Goal: Information Seeking & Learning: Learn about a topic

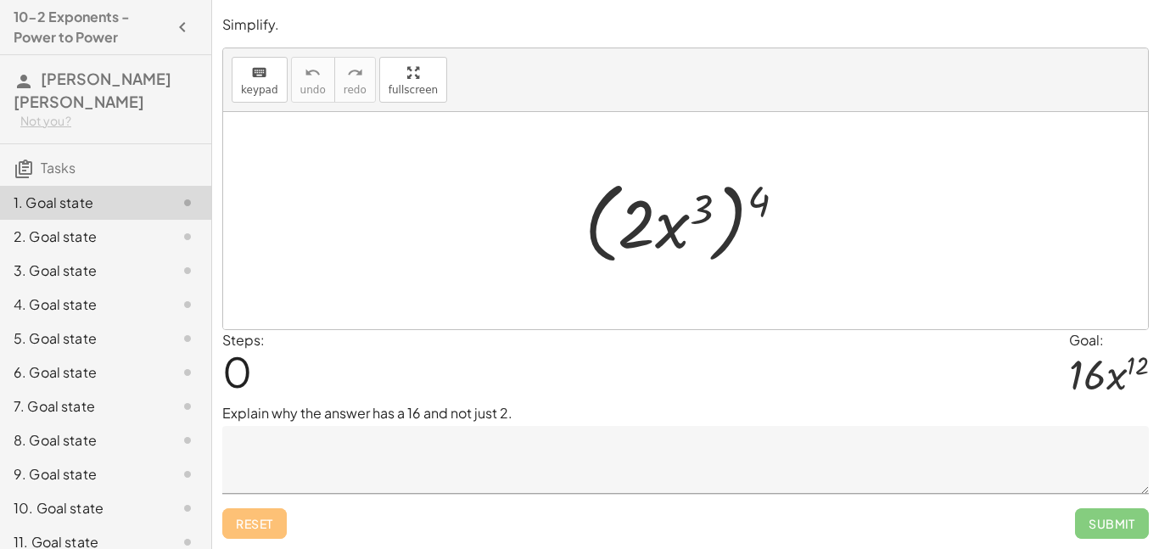
click at [338, 444] on textarea at bounding box center [685, 460] width 926 height 68
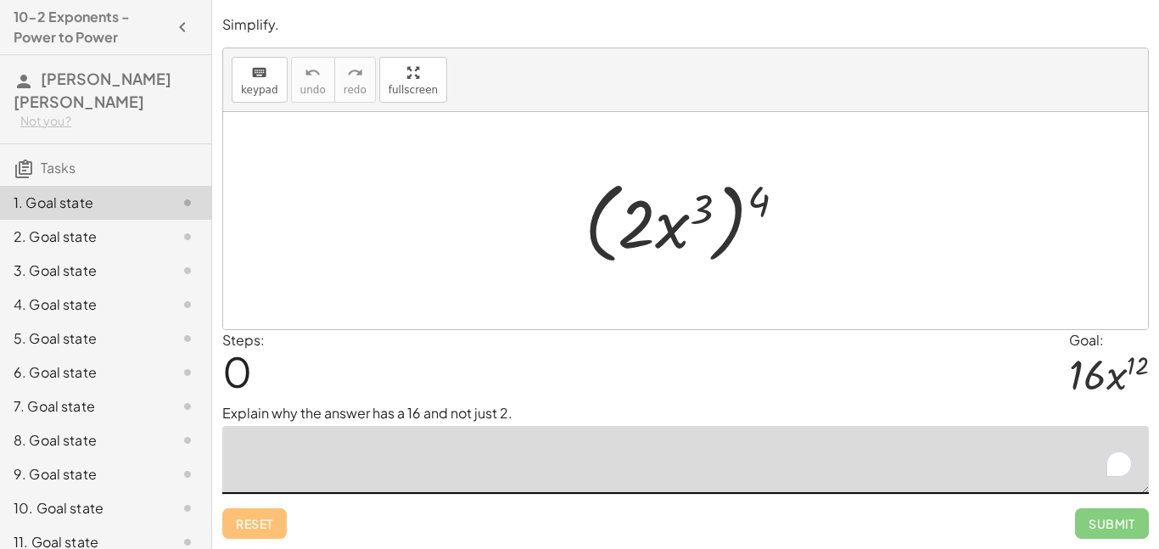
click at [260, 455] on textarea "To enrich screen reader interactions, please activate Accessibility in Grammarl…" at bounding box center [685, 460] width 926 height 68
click at [323, 488] on textarea "To enrich screen reader interactions, please activate Accessibility in Grammarl…" at bounding box center [685, 460] width 926 height 68
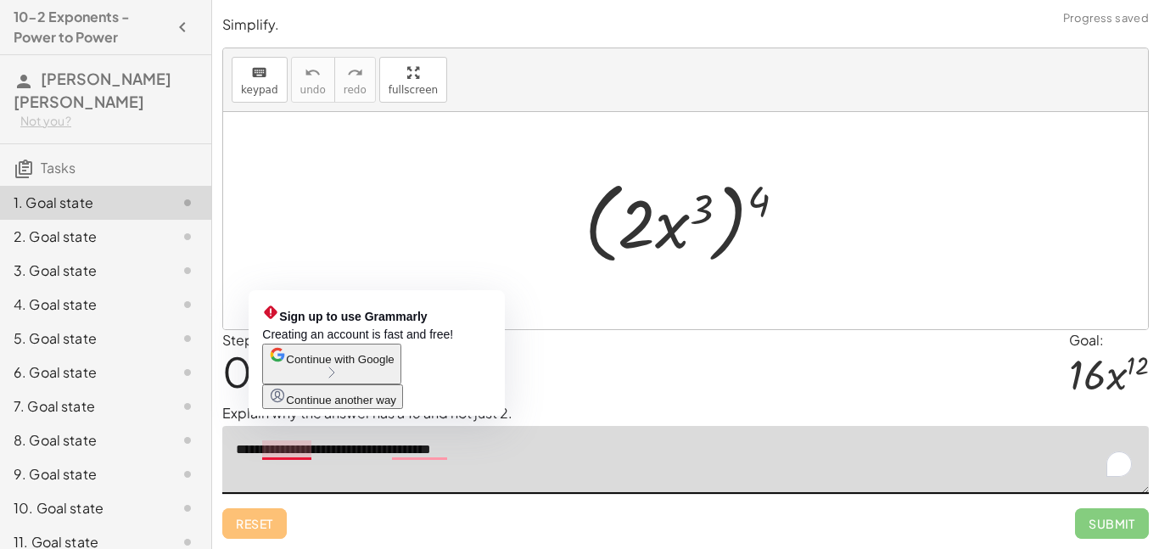
type textarea "**********"
click at [376, 366] on button "Continue with Google" at bounding box center [331, 364] width 138 height 41
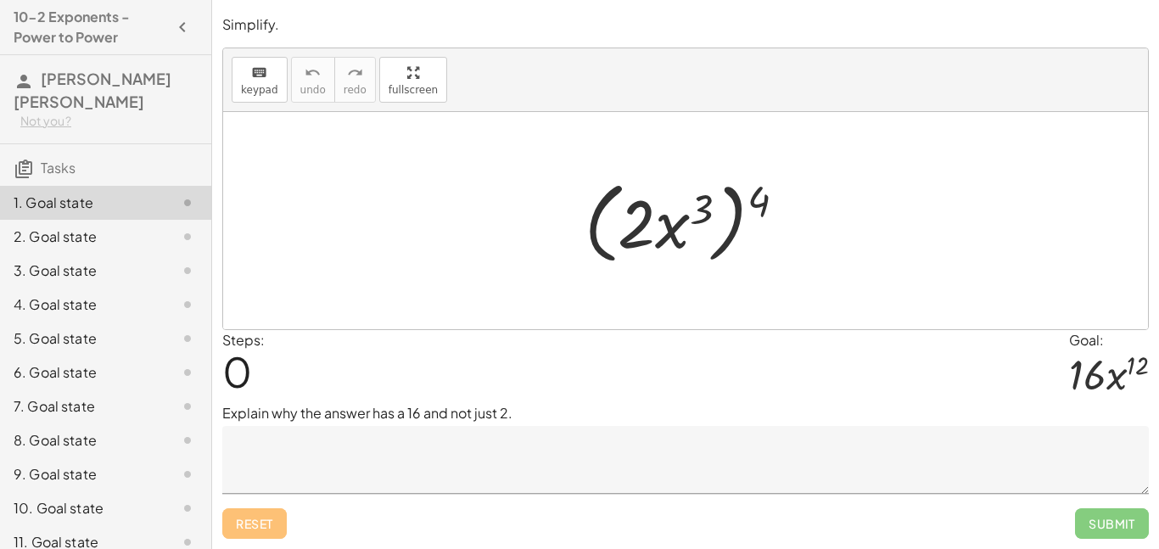
click at [357, 455] on textarea at bounding box center [685, 460] width 926 height 68
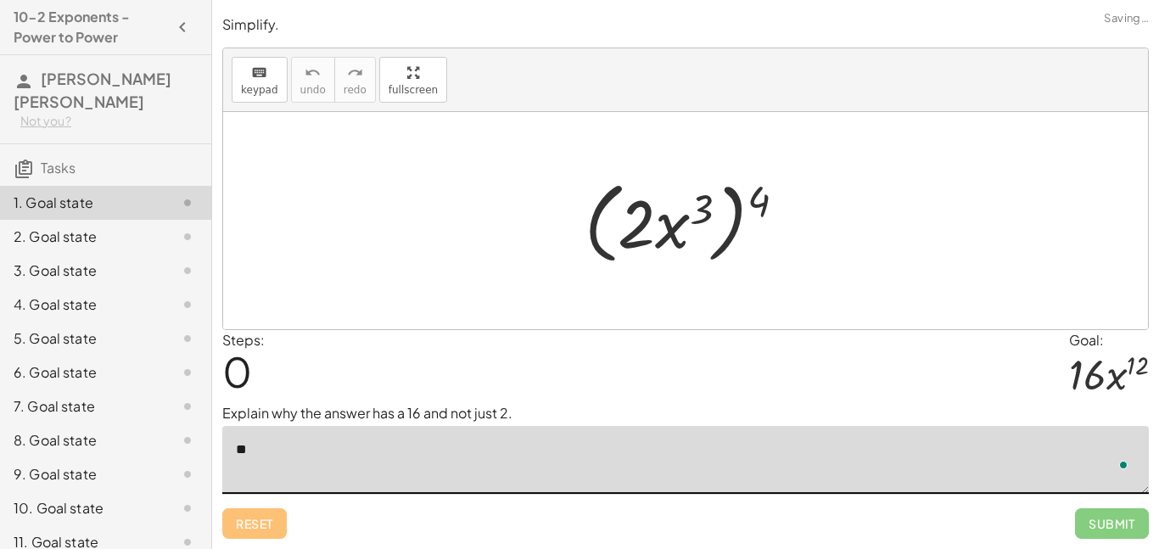
type textarea "*"
click at [470, 354] on div "Steps: 0 Goal: · 16 · x 12" at bounding box center [685, 366] width 926 height 73
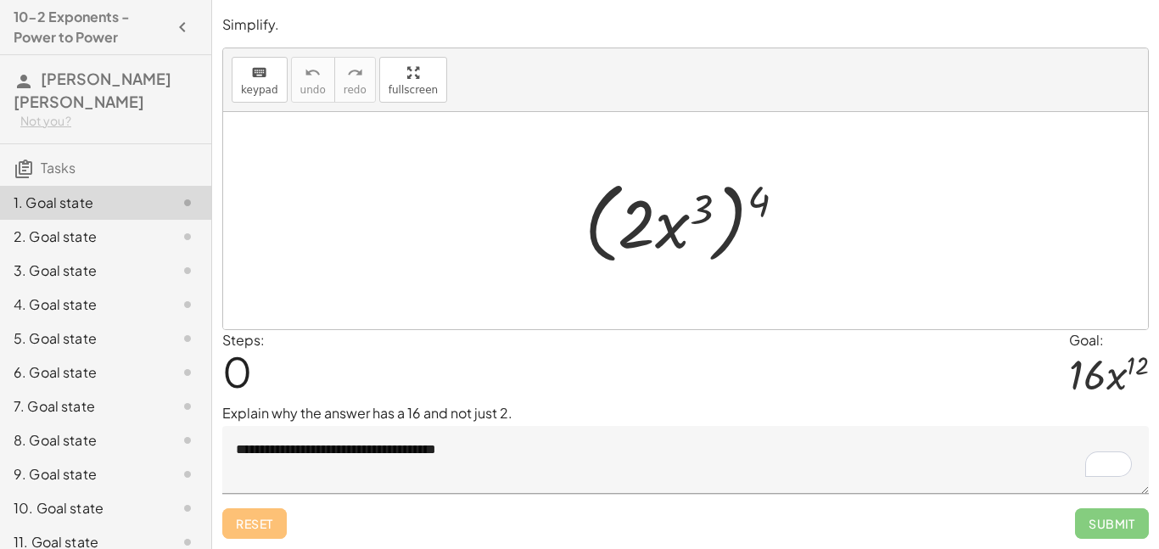
click at [498, 460] on textarea "**********" at bounding box center [685, 460] width 926 height 68
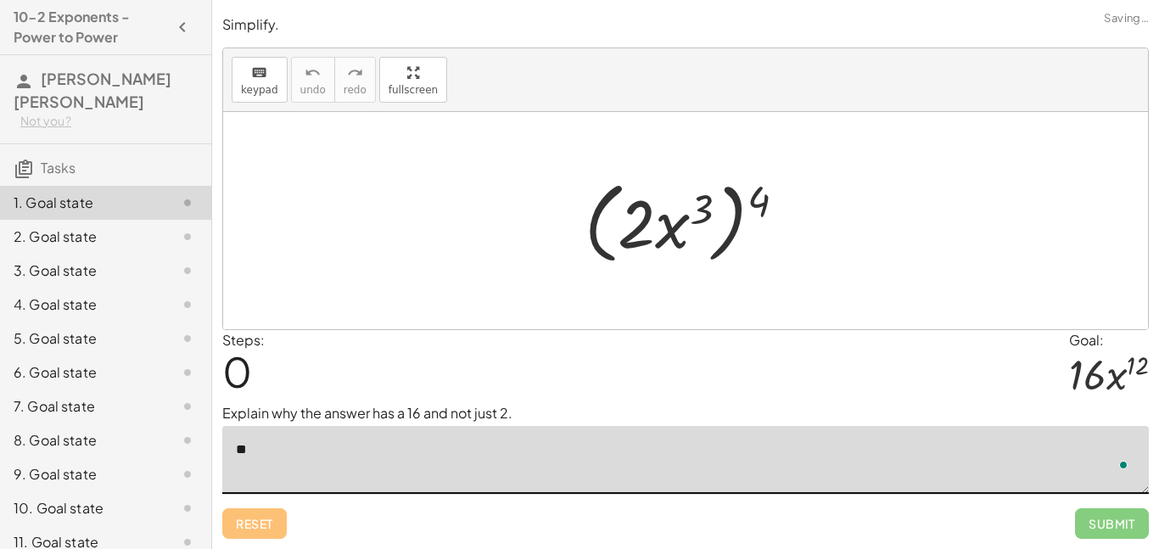
type textarea "*"
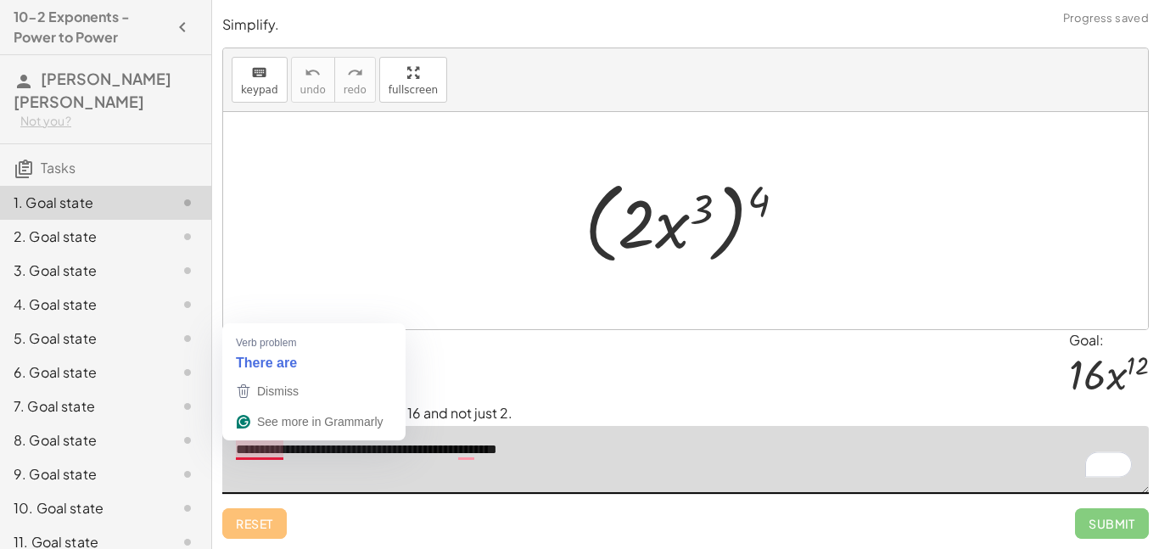
click at [280, 448] on textarea "**********" at bounding box center [685, 460] width 926 height 68
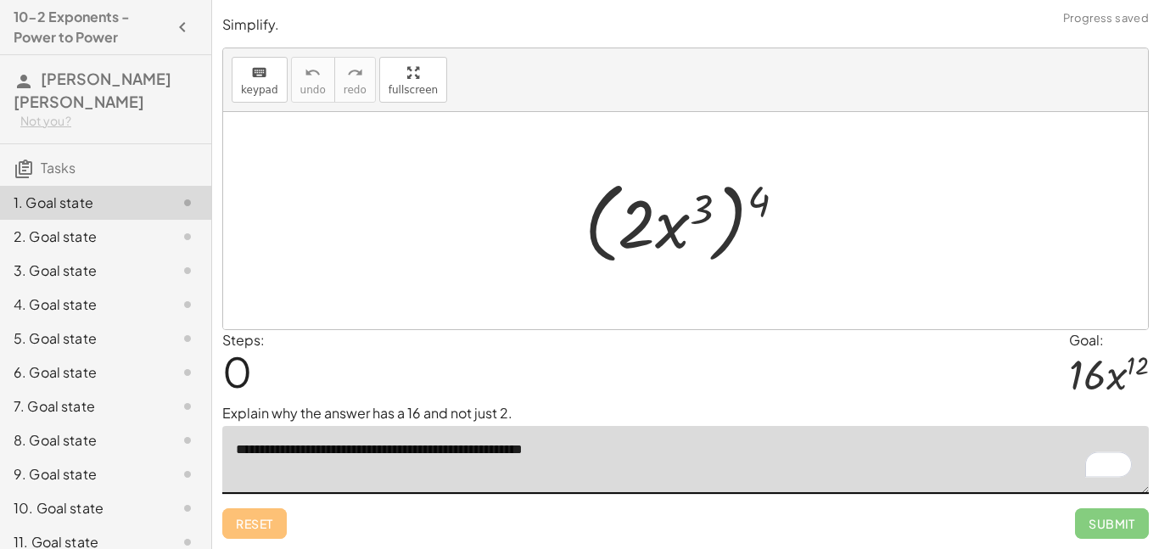
click at [615, 450] on textarea "**********" at bounding box center [685, 460] width 926 height 68
click at [773, 413] on p "Explain why the answer has a 16 and not just 2." at bounding box center [685, 413] width 926 height 20
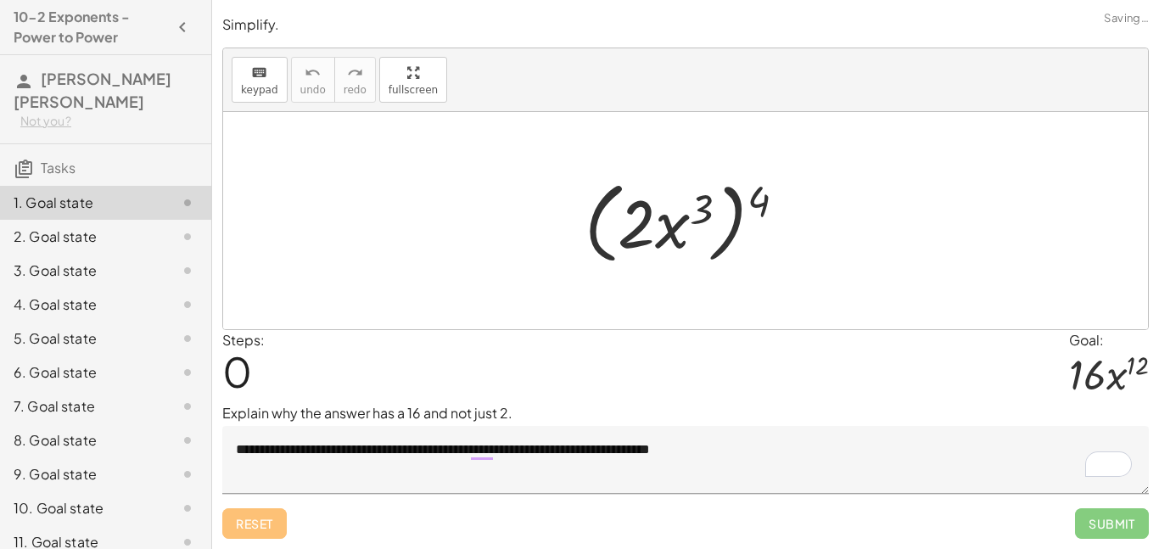
click at [770, 447] on textarea "**********" at bounding box center [685, 460] width 926 height 68
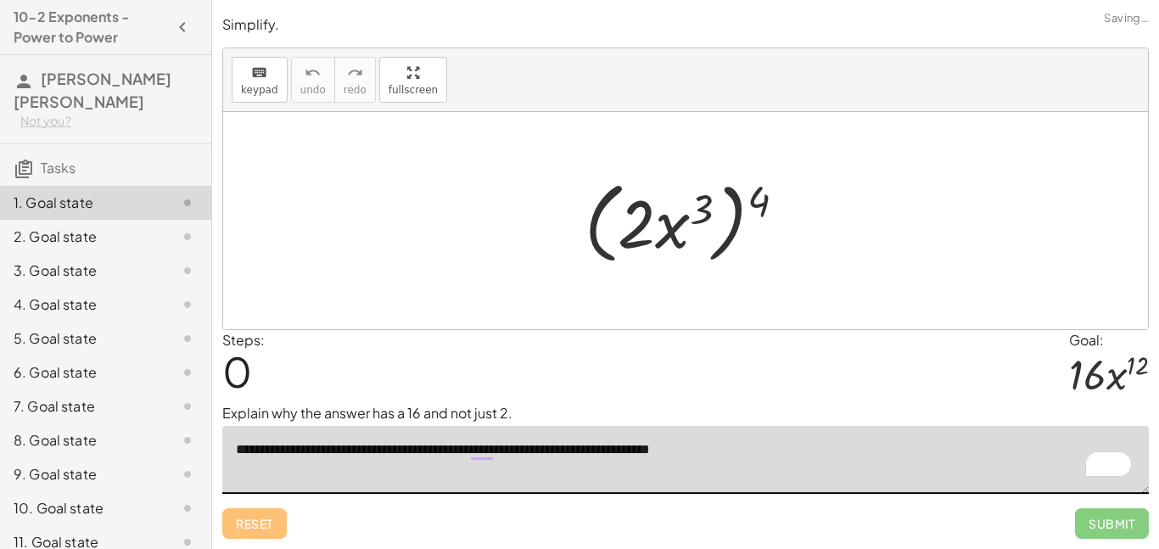
click at [872, 304] on div at bounding box center [685, 220] width 925 height 217
click at [881, 521] on div "Reset Submit" at bounding box center [685, 516] width 926 height 45
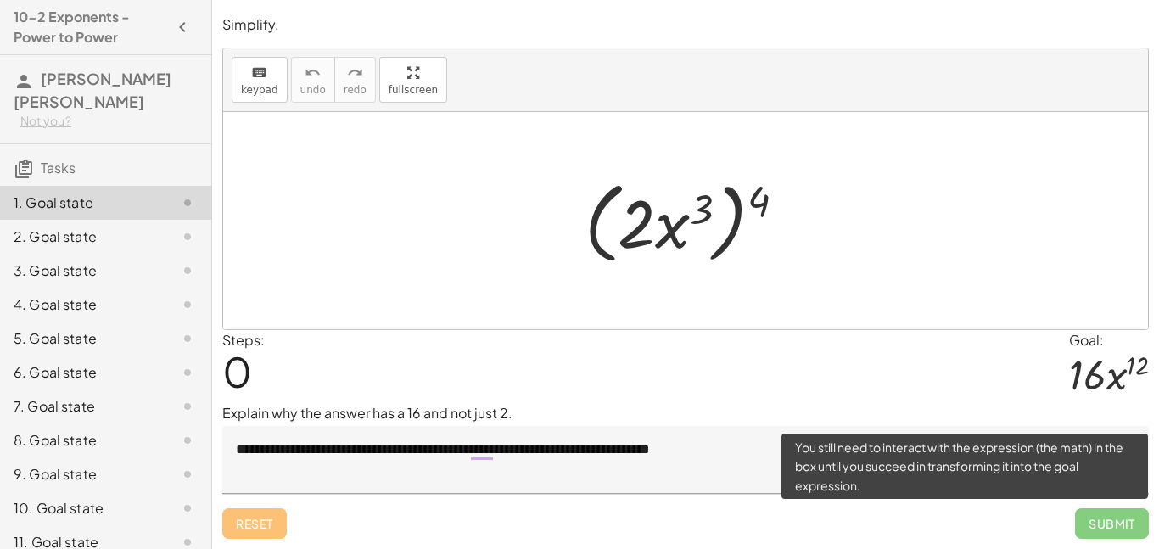
click at [1096, 516] on span "Submit" at bounding box center [1112, 523] width 74 height 31
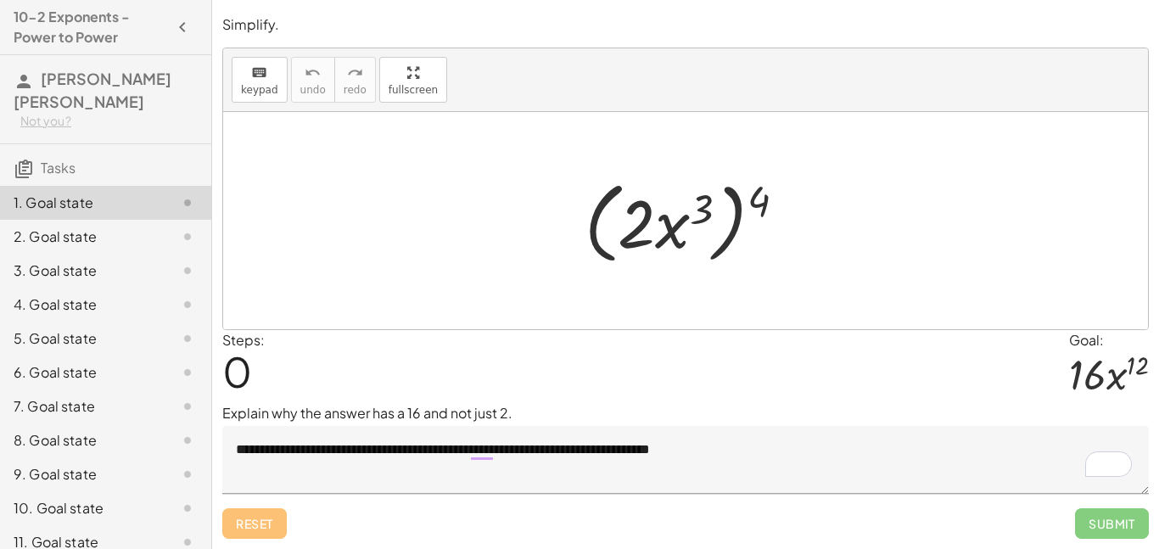
click at [768, 447] on textarea "**********" at bounding box center [685, 460] width 926 height 68
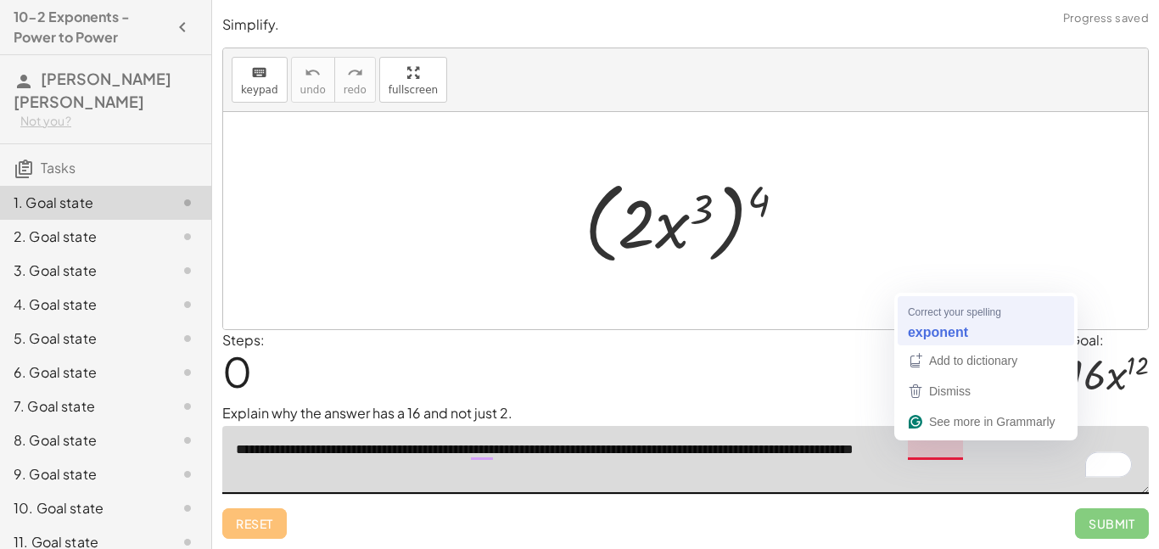
type textarea "**********"
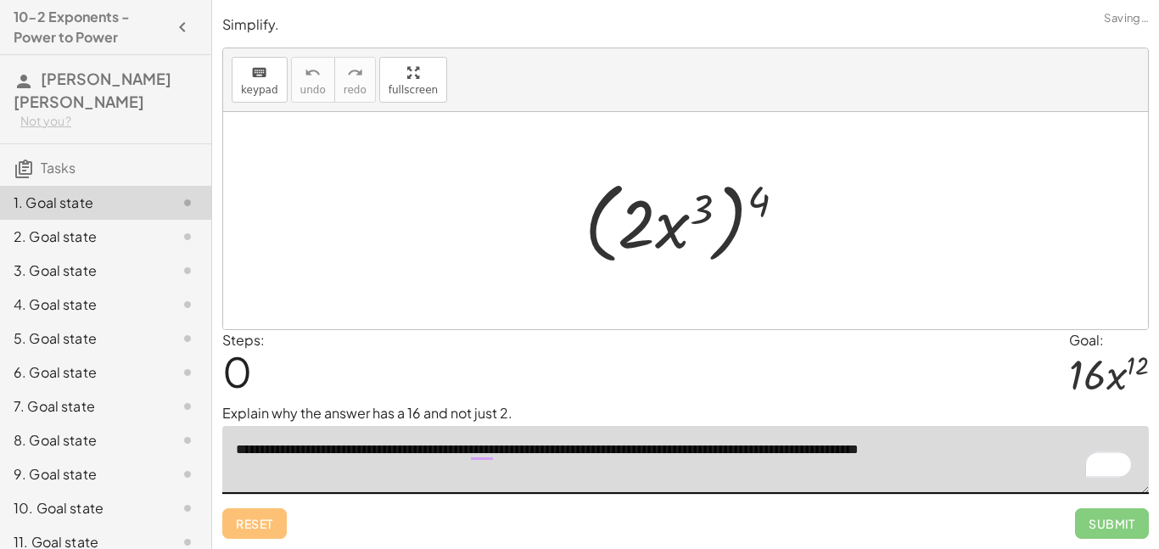
click at [1024, 453] on textarea "**********" at bounding box center [685, 460] width 926 height 68
click at [119, 339] on div "5. Goal state" at bounding box center [82, 338] width 137 height 20
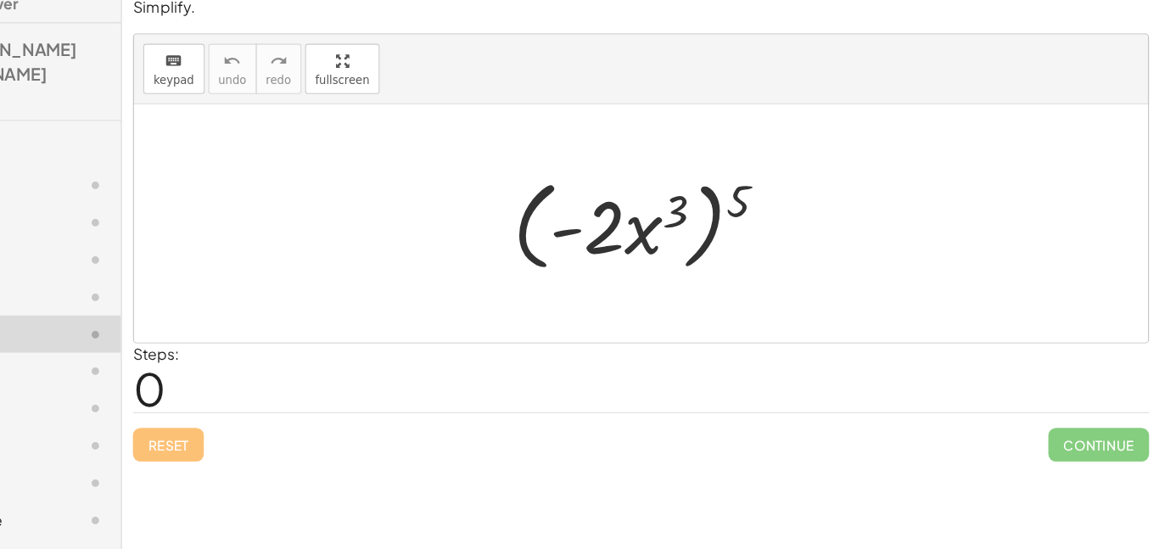
click at [519, 363] on div "Steps: 0" at bounding box center [685, 378] width 926 height 63
click at [363, 386] on div "Steps: 0" at bounding box center [685, 378] width 926 height 63
drag, startPoint x: 775, startPoint y: 221, endPoint x: 718, endPoint y: 232, distance: 58.9
click at [718, 232] on div at bounding box center [692, 238] width 262 height 98
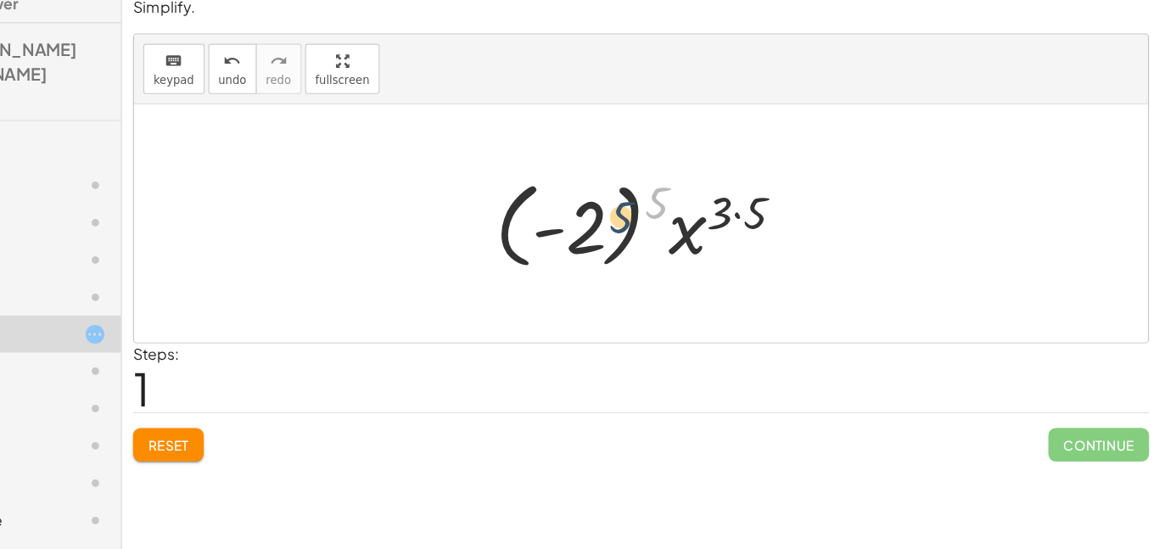
drag, startPoint x: 698, startPoint y: 222, endPoint x: 640, endPoint y: 246, distance: 63.2
click at [640, 246] on div at bounding box center [691, 238] width 293 height 94
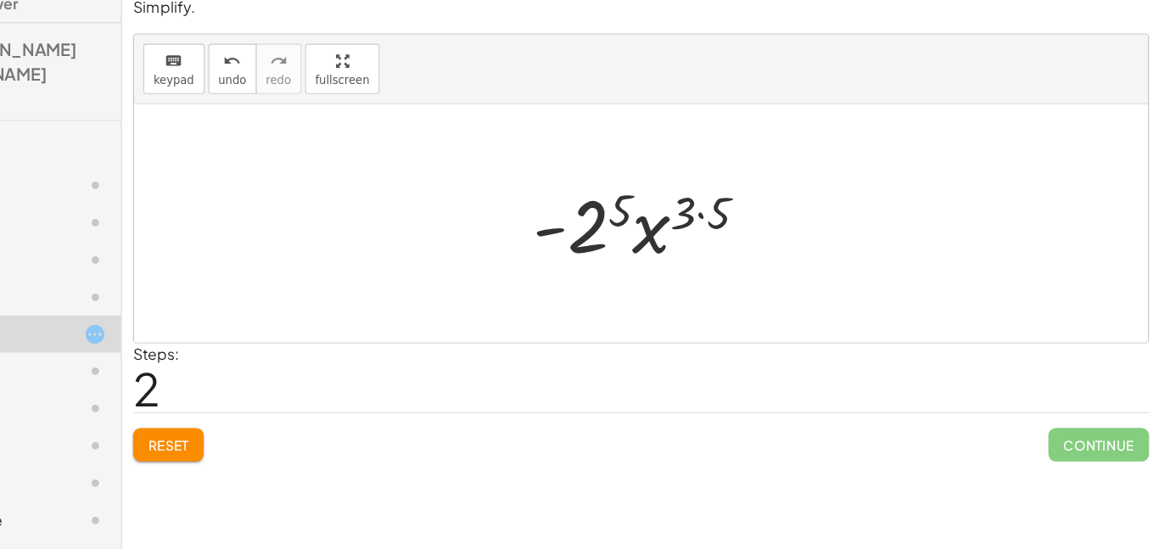
click at [744, 228] on div at bounding box center [691, 237] width 226 height 87
click at [739, 231] on div at bounding box center [692, 237] width 208 height 87
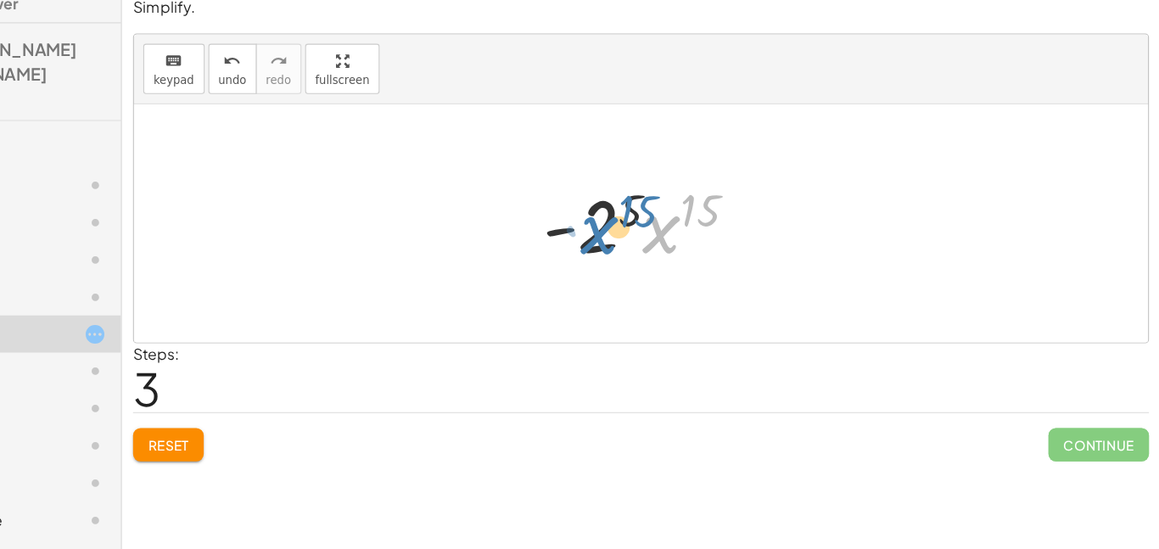
drag, startPoint x: 718, startPoint y: 243, endPoint x: 658, endPoint y: 243, distance: 60.2
click at [658, 243] on div at bounding box center [692, 237] width 208 height 87
drag, startPoint x: 638, startPoint y: 246, endPoint x: 679, endPoint y: 254, distance: 41.6
click at [679, 254] on div at bounding box center [692, 237] width 208 height 87
drag, startPoint x: 674, startPoint y: 228, endPoint x: 743, endPoint y: 225, distance: 68.8
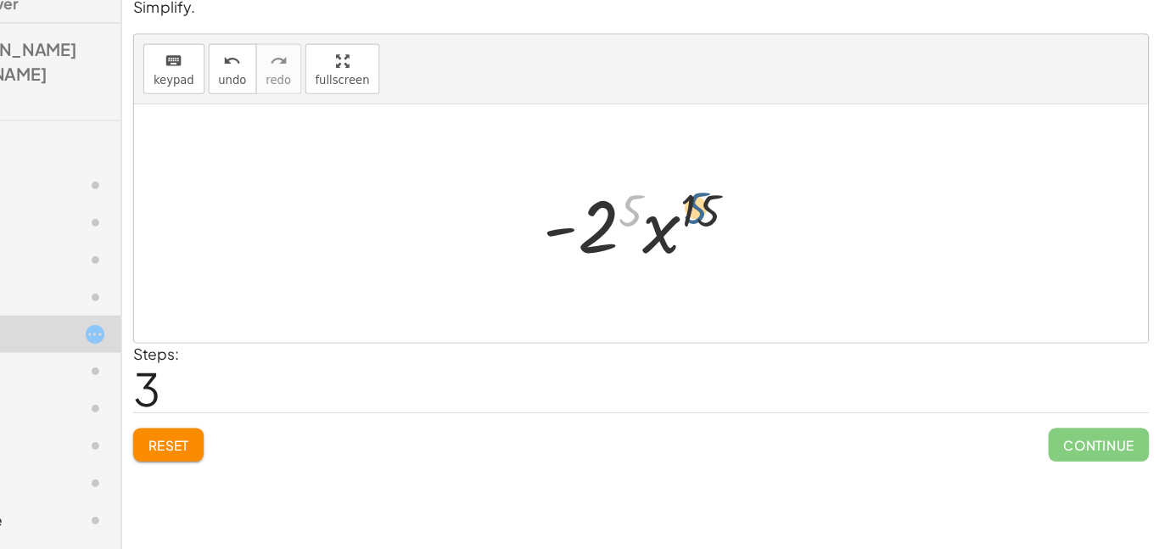
click at [743, 225] on div at bounding box center [692, 237] width 208 height 87
drag, startPoint x: 743, startPoint y: 225, endPoint x: 677, endPoint y: 218, distance: 66.5
click at [677, 218] on div at bounding box center [692, 237] width 208 height 87
click at [325, 97] on button "undo undo" at bounding box center [313, 97] width 44 height 46
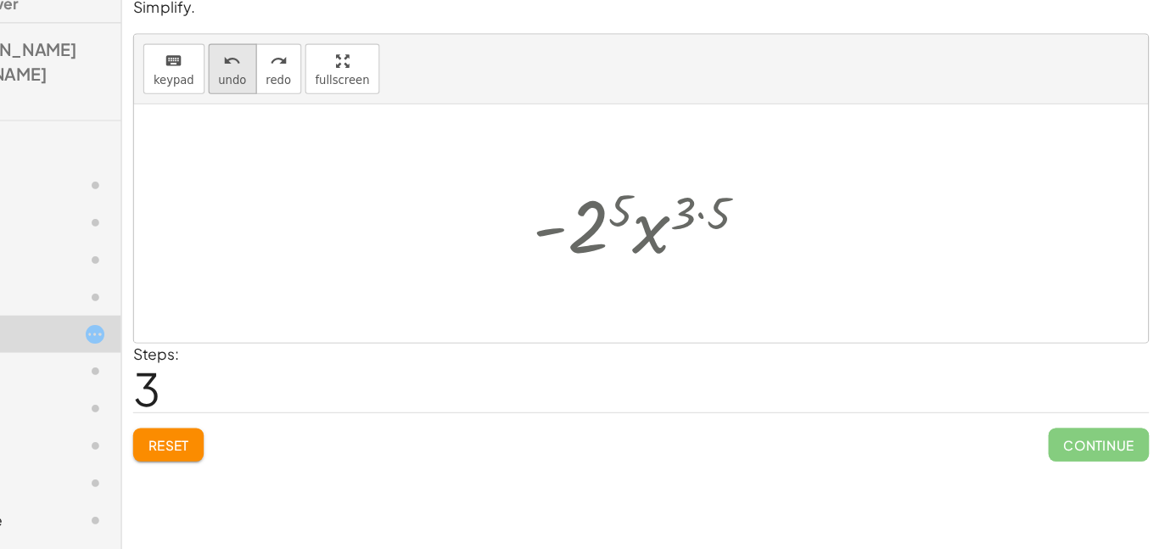
click at [325, 97] on button "undo undo" at bounding box center [313, 97] width 44 height 46
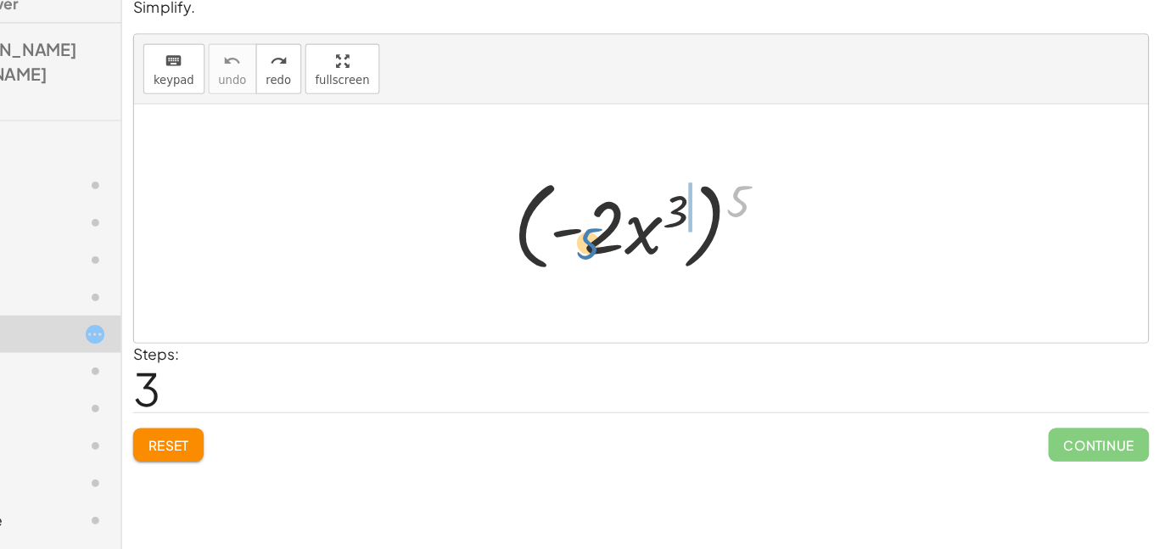
drag, startPoint x: 768, startPoint y: 226, endPoint x: 629, endPoint y: 265, distance: 143.7
click at [629, 265] on div at bounding box center [692, 238] width 262 height 98
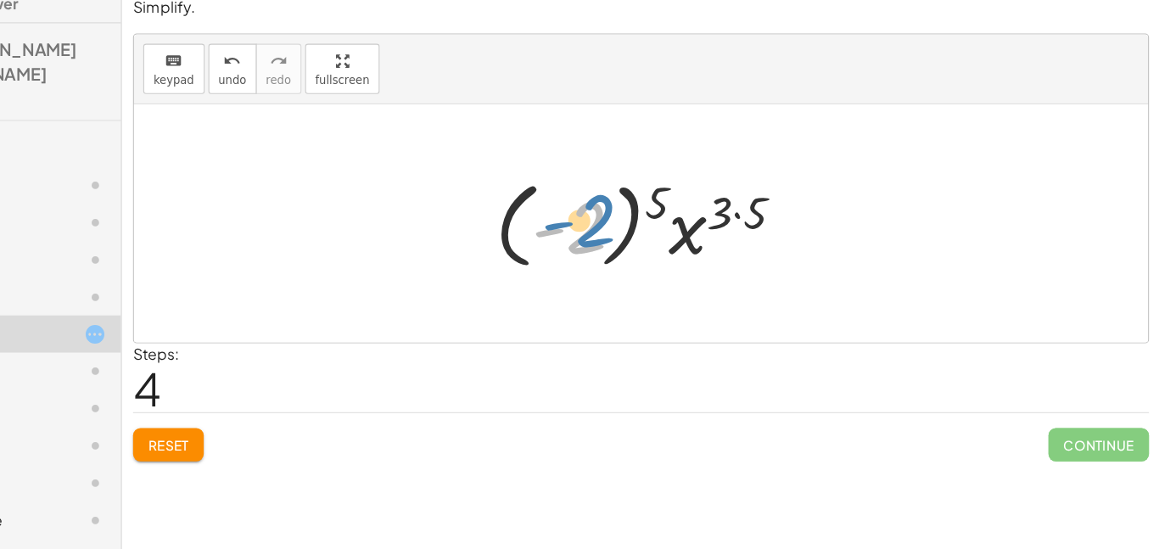
drag, startPoint x: 629, startPoint y: 265, endPoint x: 638, endPoint y: 260, distance: 10.4
click at [638, 260] on div at bounding box center [691, 238] width 293 height 94
drag, startPoint x: 705, startPoint y: 225, endPoint x: 642, endPoint y: 246, distance: 66.3
click at [642, 246] on div at bounding box center [691, 238] width 293 height 94
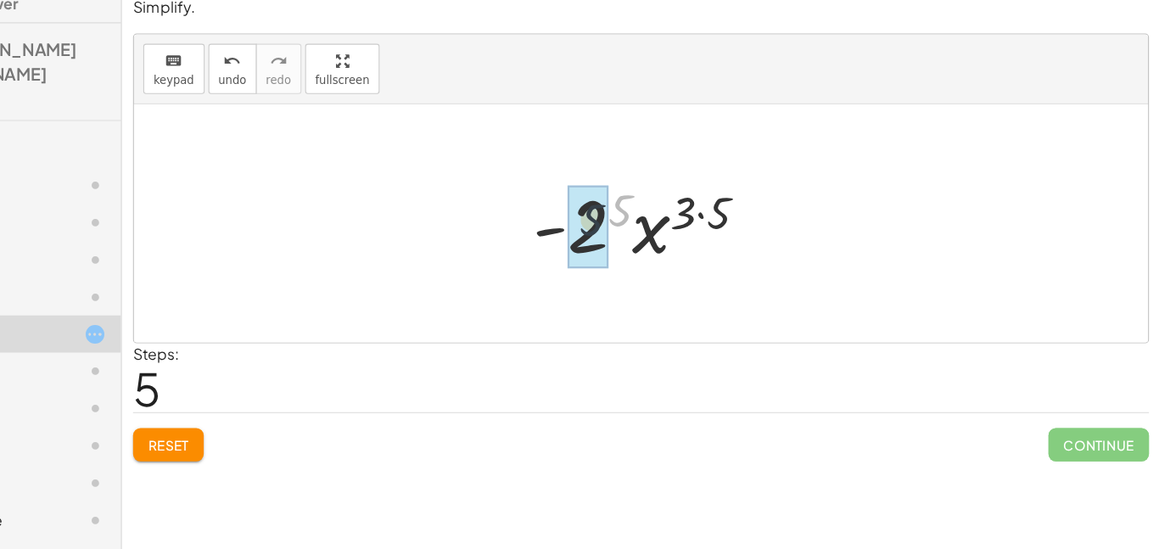
drag, startPoint x: 662, startPoint y: 228, endPoint x: 631, endPoint y: 239, distance: 33.3
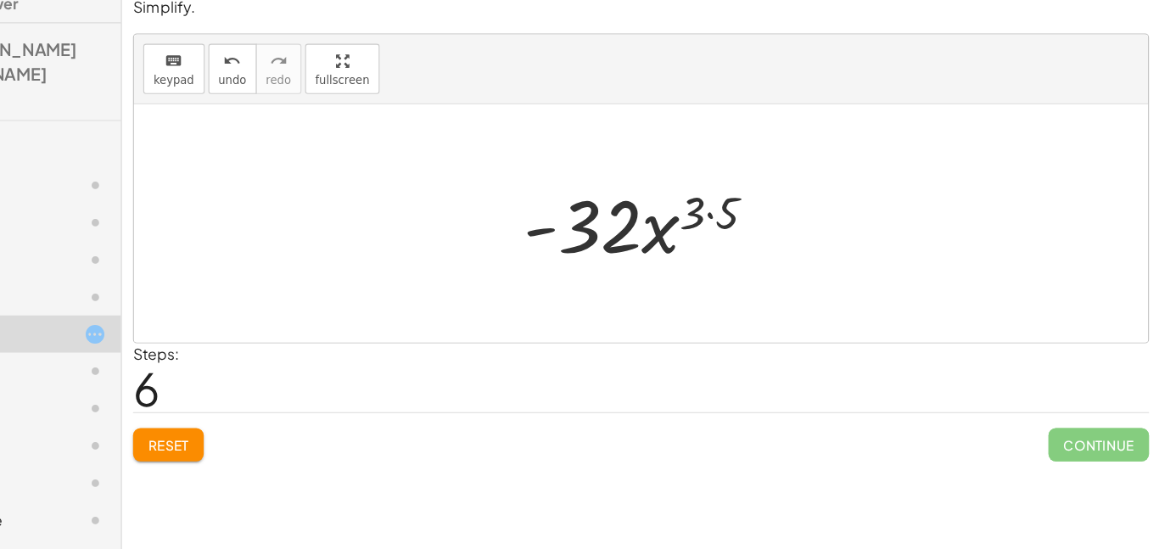
click at [747, 235] on div at bounding box center [691, 237] width 243 height 87
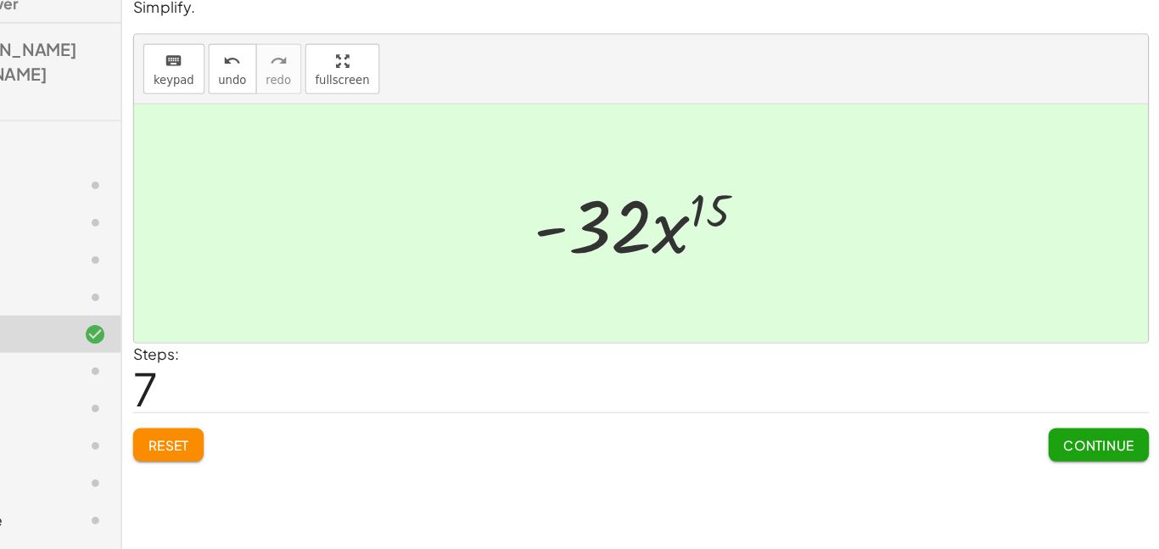
click at [1070, 439] on span "Continue" at bounding box center [1102, 439] width 64 height 15
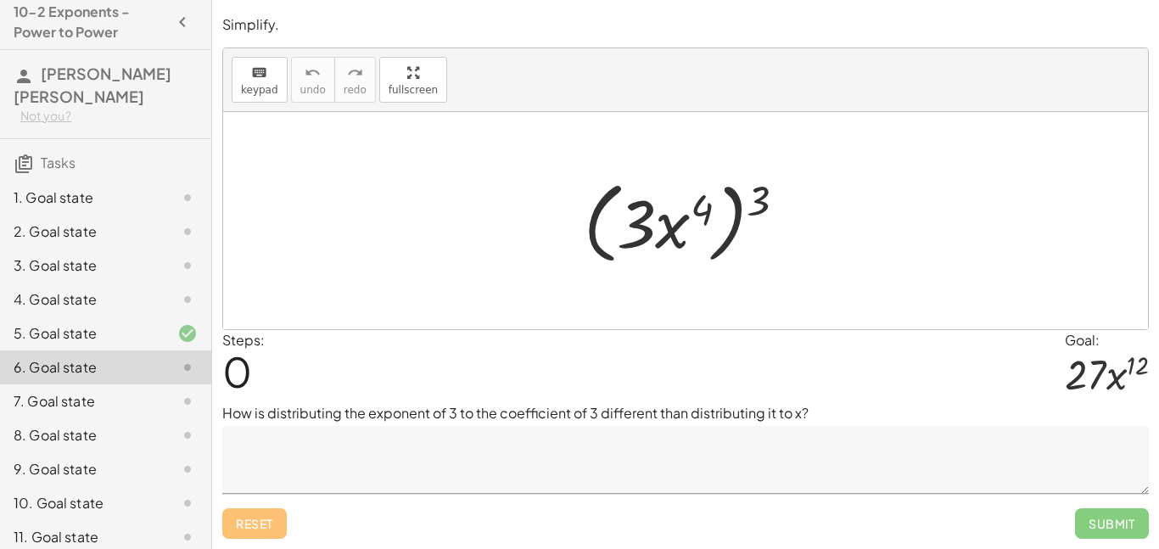
scroll to position [4, 0]
click at [130, 328] on div "5. Goal state" at bounding box center [82, 334] width 137 height 20
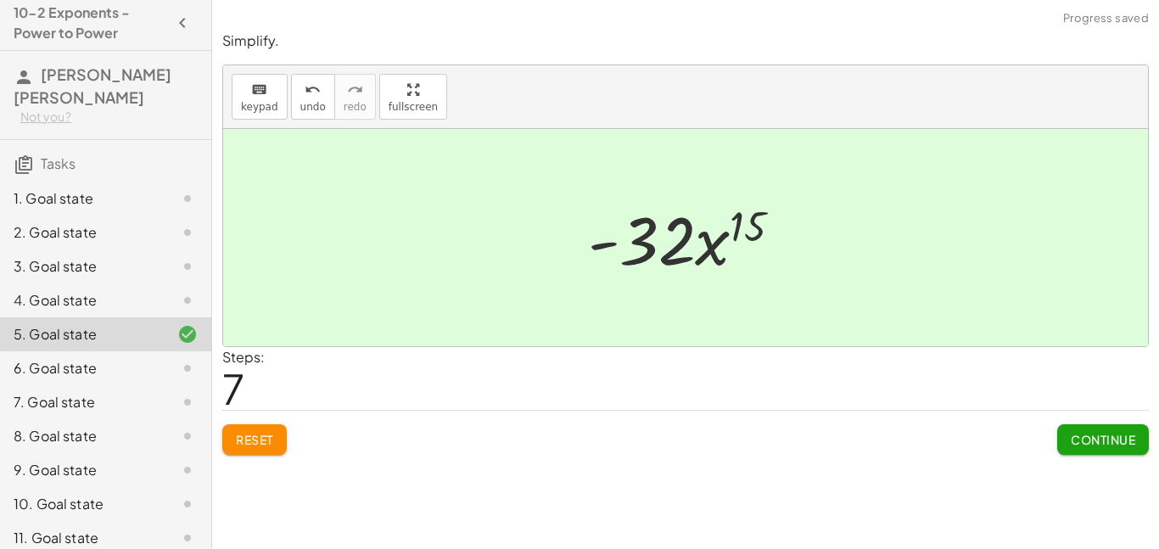
click at [119, 453] on div "7. Goal state" at bounding box center [105, 470] width 211 height 34
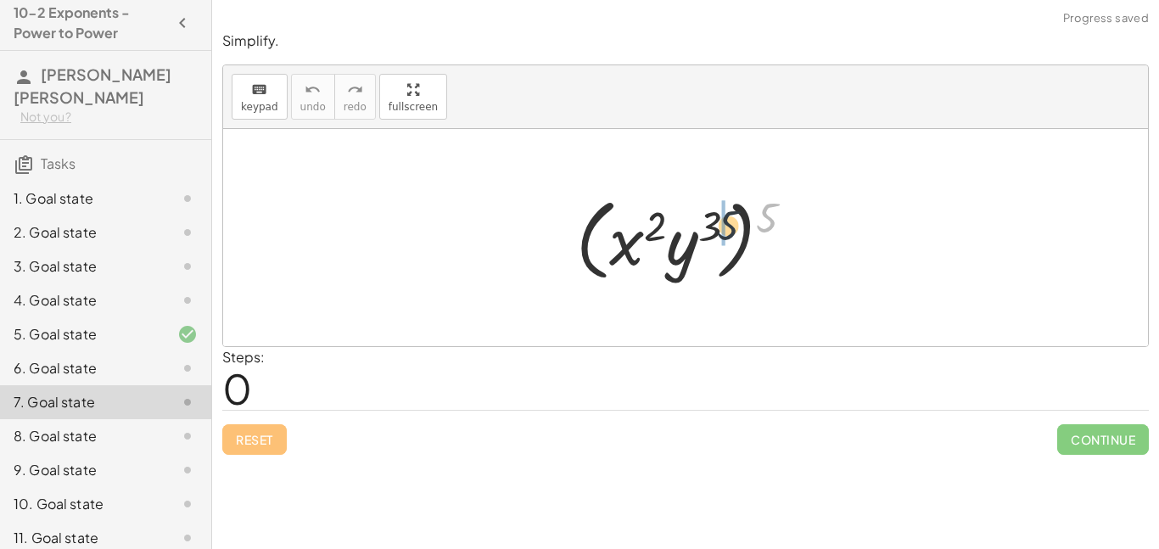
drag, startPoint x: 767, startPoint y: 209, endPoint x: 718, endPoint y: 218, distance: 50.1
click at [718, 218] on div at bounding box center [691, 238] width 248 height 98
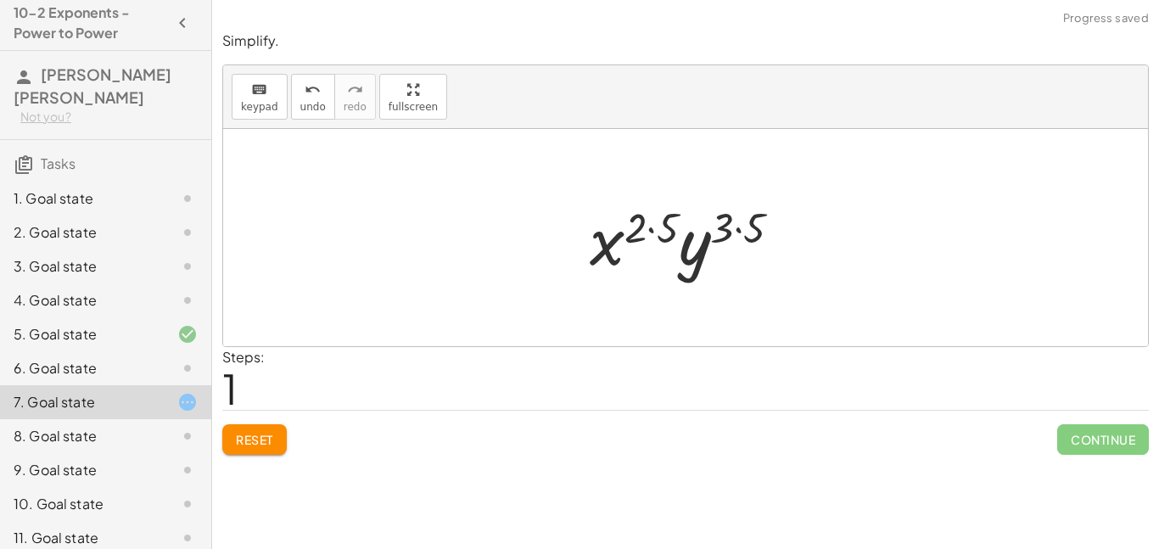
click at [654, 232] on div at bounding box center [692, 237] width 222 height 87
click at [721, 232] on div at bounding box center [691, 237] width 203 height 87
click at [732, 229] on div at bounding box center [691, 237] width 203 height 87
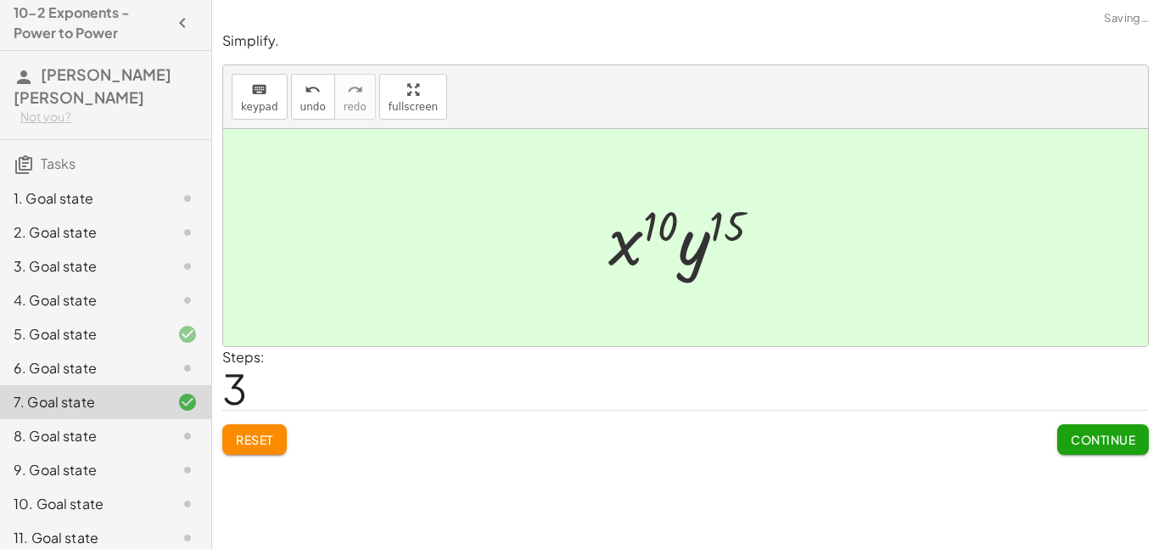
click at [1079, 432] on span "Continue" at bounding box center [1102, 439] width 64 height 15
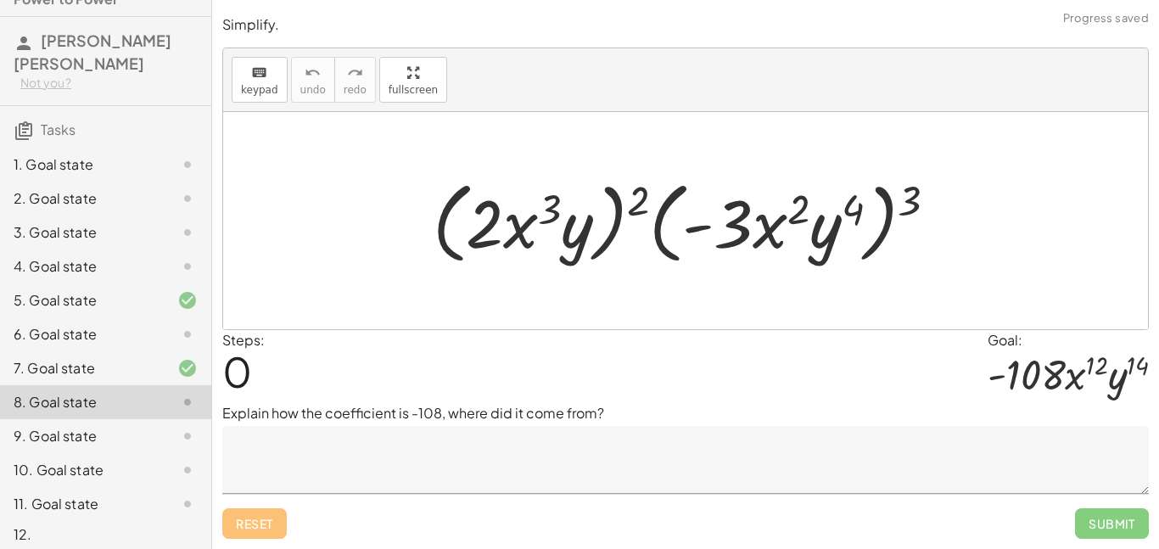
scroll to position [51, 0]
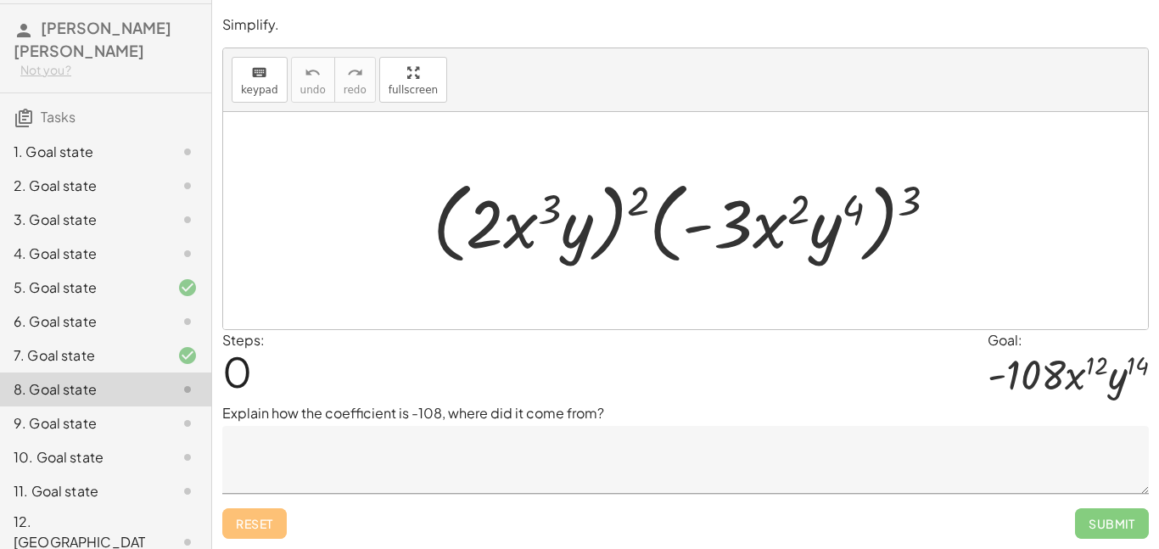
click at [92, 431] on div "9. Goal state" at bounding box center [82, 423] width 137 height 20
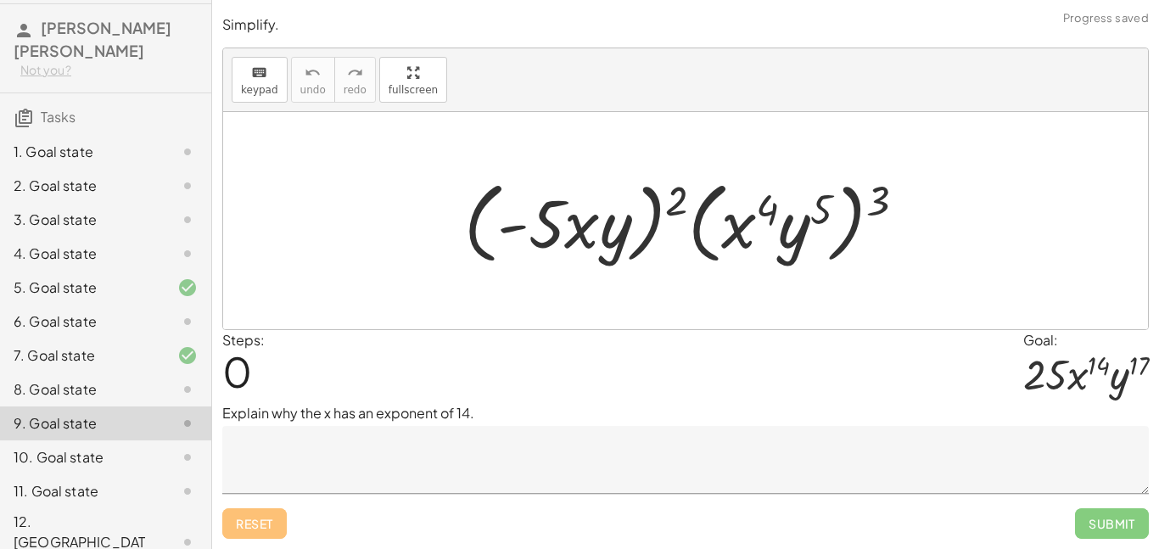
click at [92, 450] on div "10. Goal state" at bounding box center [82, 457] width 137 height 20
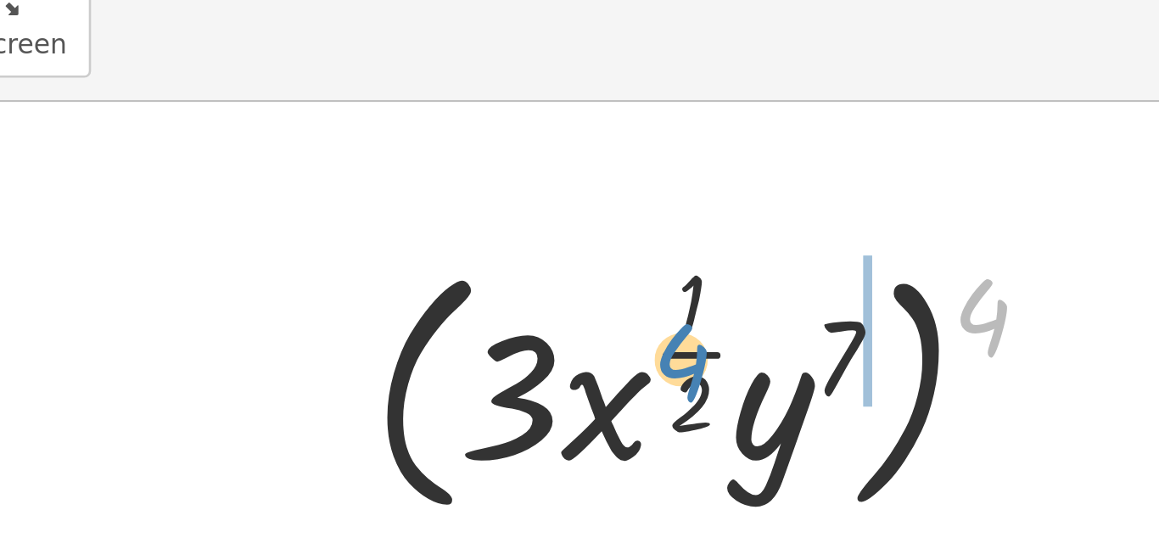
drag, startPoint x: 781, startPoint y: 200, endPoint x: 663, endPoint y: 218, distance: 119.2
click at [663, 218] on div at bounding box center [691, 231] width 290 height 110
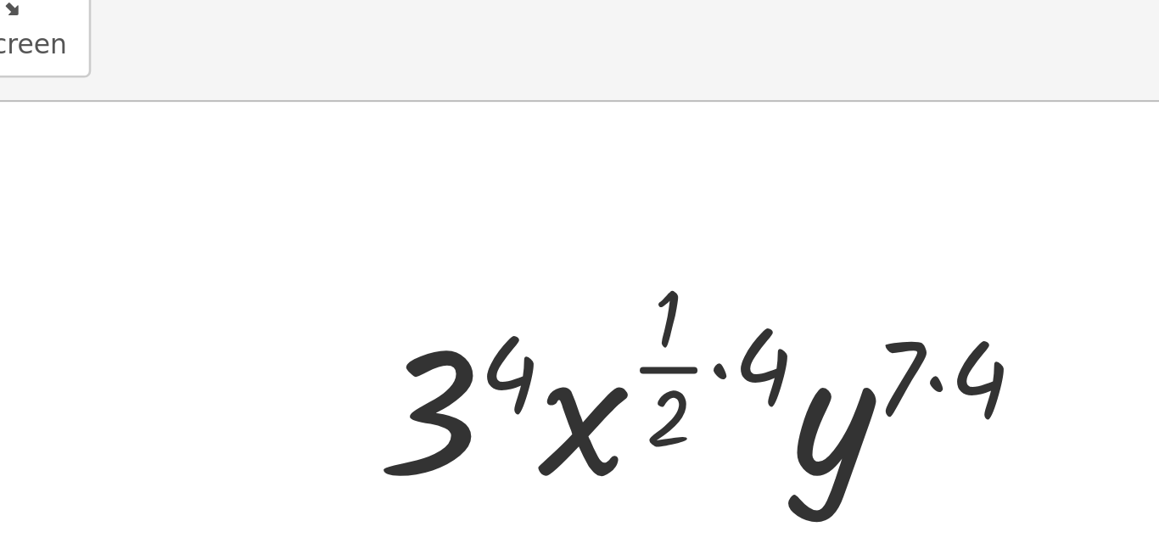
click at [686, 221] on div at bounding box center [692, 231] width 288 height 100
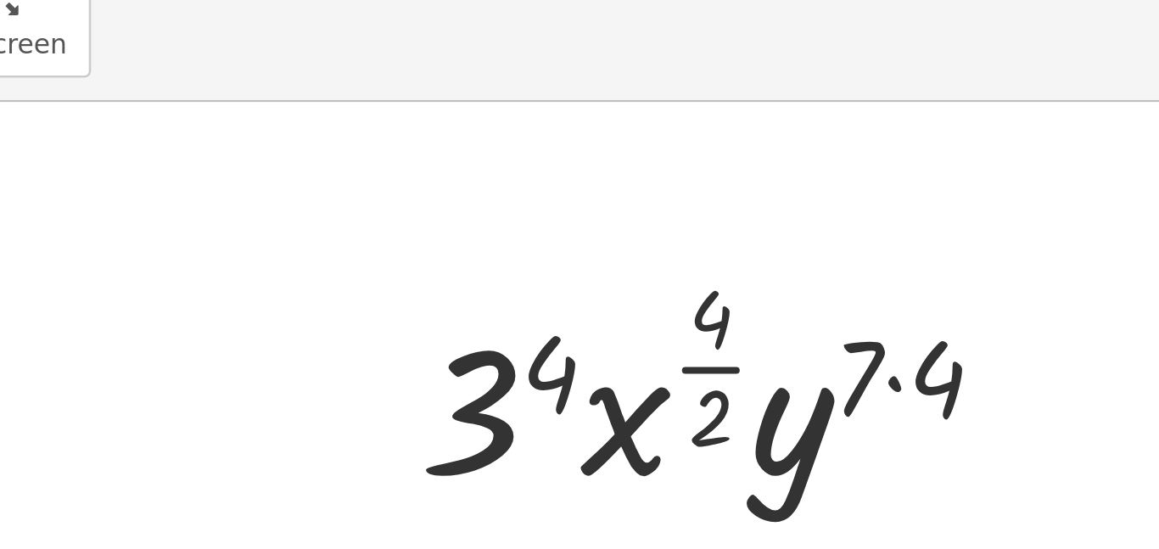
click at [682, 226] on div at bounding box center [691, 231] width 255 height 100
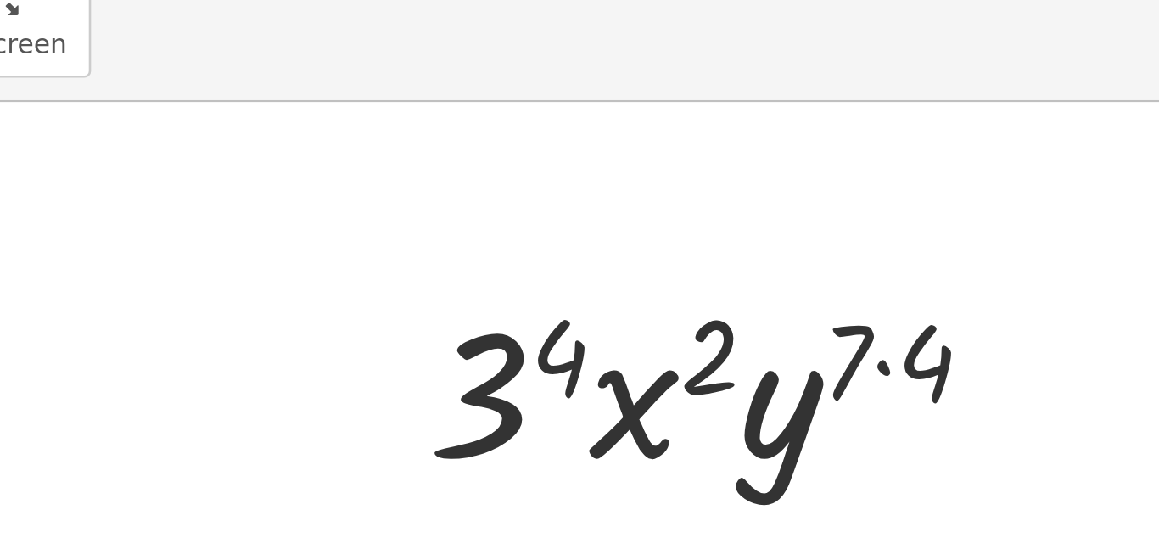
click at [748, 224] on div at bounding box center [691, 230] width 248 height 87
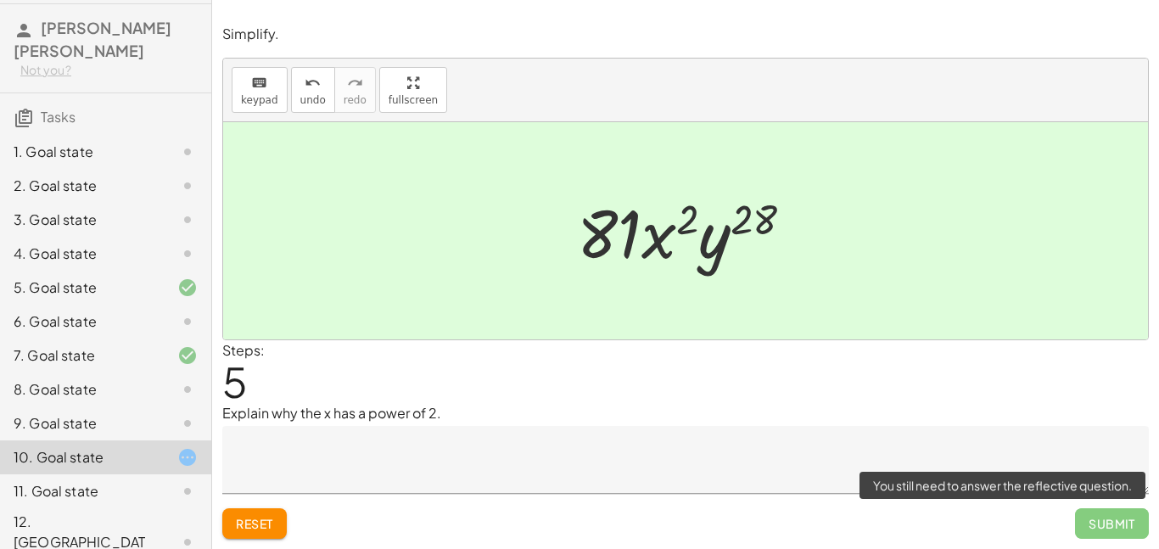
click at [1128, 522] on span "Submit" at bounding box center [1112, 523] width 74 height 31
click at [1110, 514] on span "Submit" at bounding box center [1112, 523] width 74 height 31
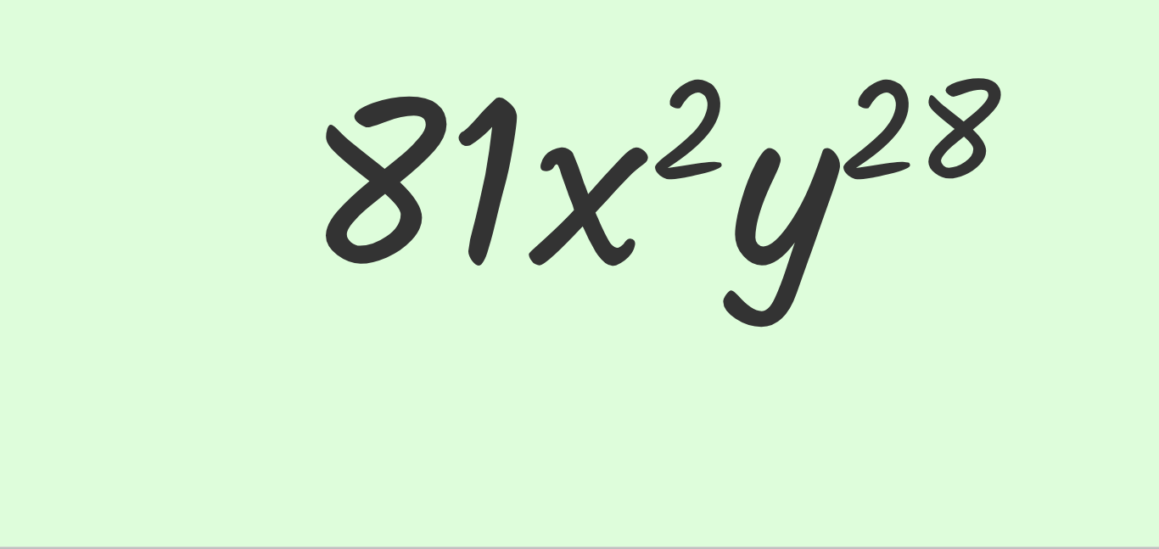
click at [686, 255] on div at bounding box center [691, 230] width 247 height 87
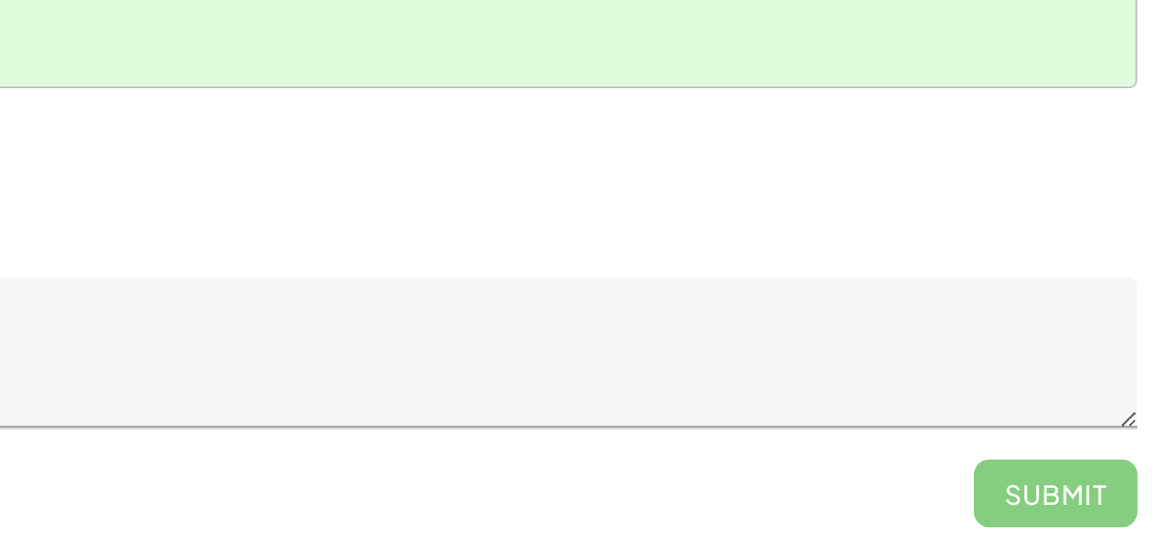
scroll to position [0, 0]
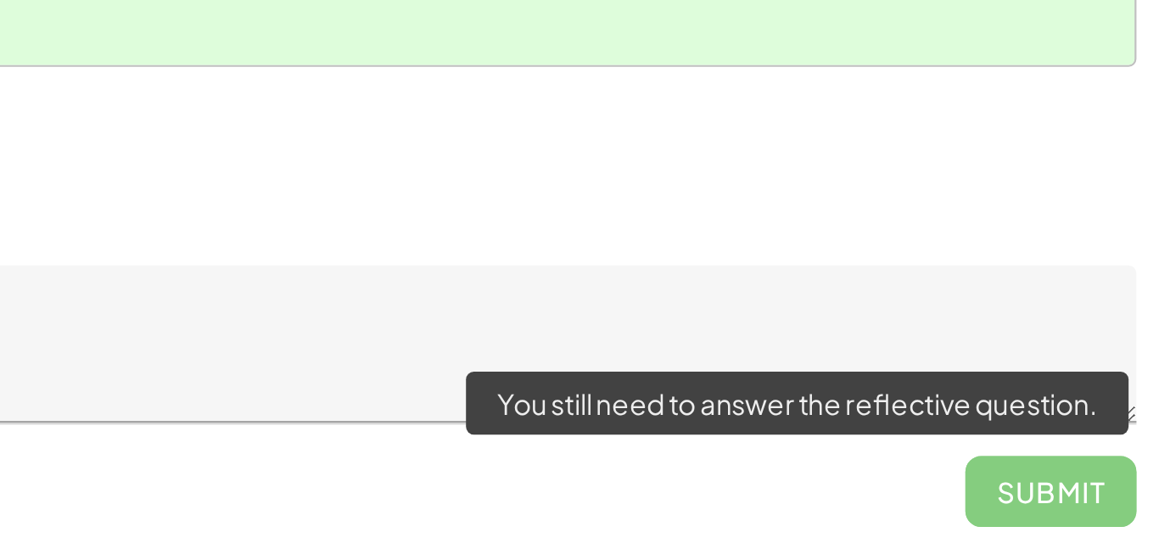
click at [1115, 530] on span "Submit" at bounding box center [1112, 523] width 74 height 31
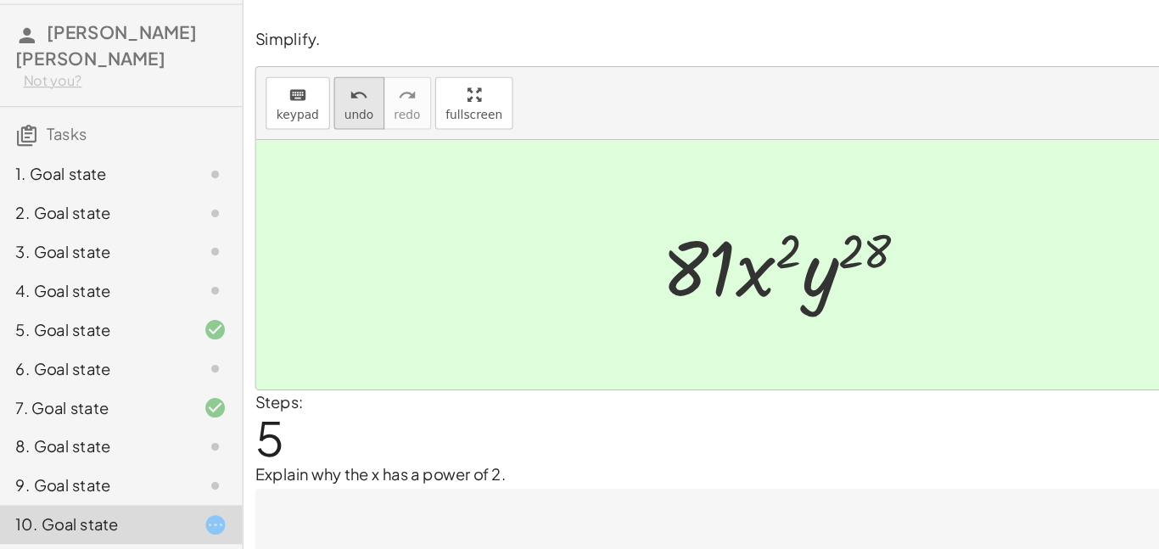
click at [300, 103] on span "undo" at bounding box center [312, 100] width 25 height 12
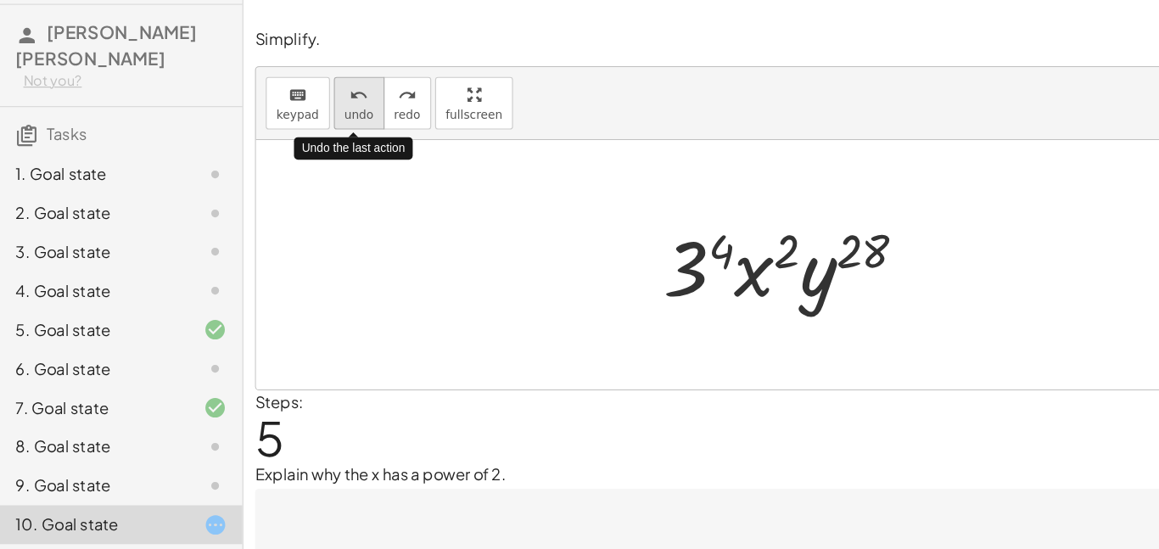
click at [300, 103] on span "undo" at bounding box center [312, 100] width 25 height 12
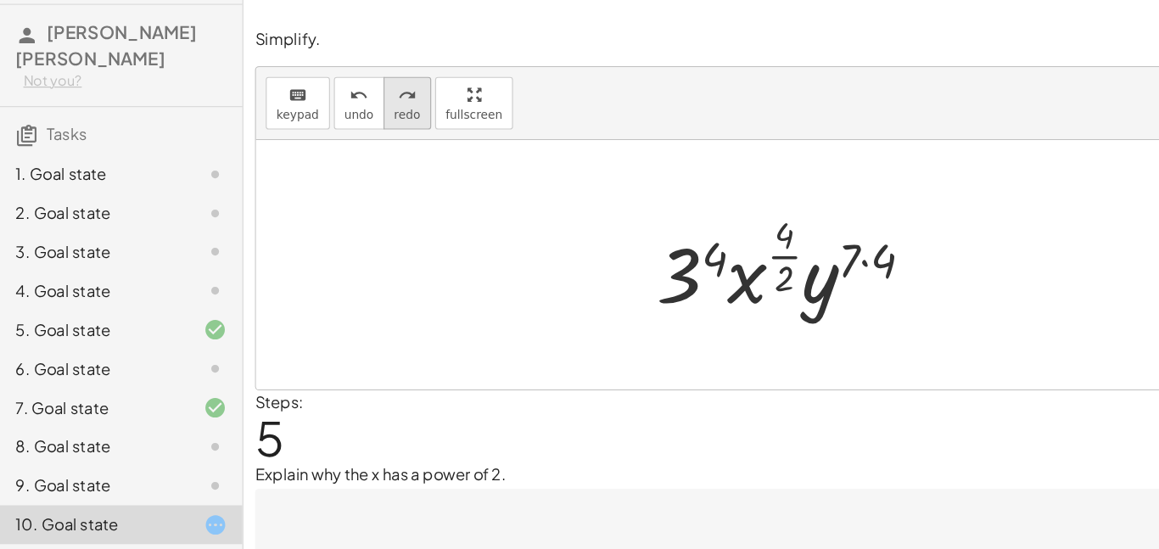
click at [344, 103] on span "redo" at bounding box center [355, 100] width 23 height 12
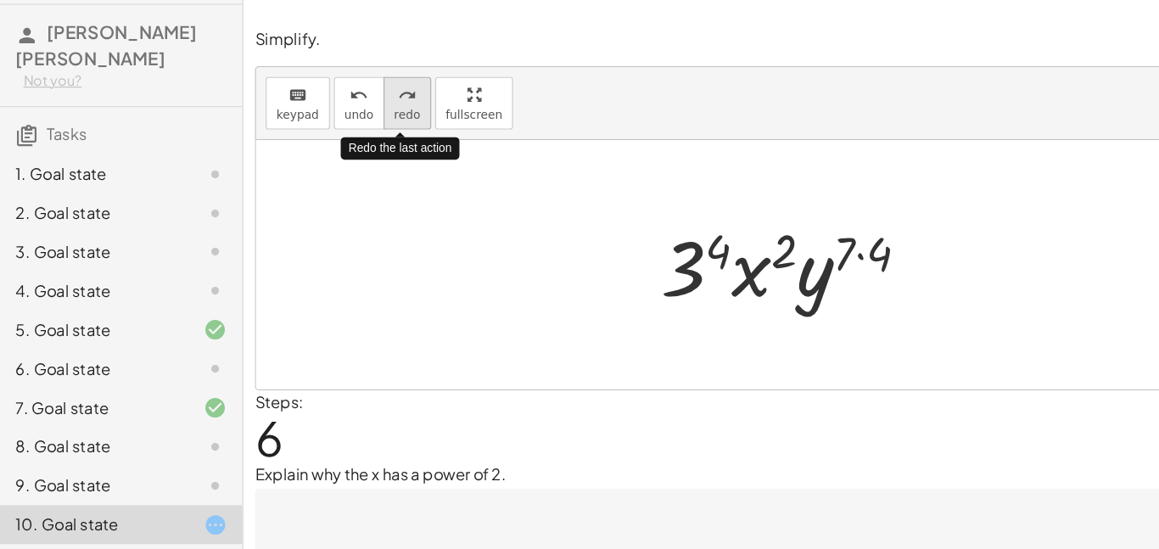
click at [344, 103] on span "redo" at bounding box center [355, 100] width 23 height 12
